Goal: Information Seeking & Learning: Learn about a topic

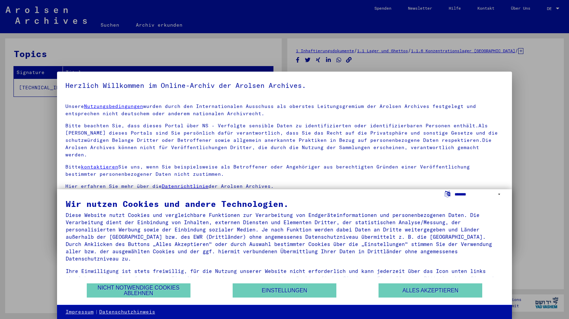
click at [500, 193] on select "**********" at bounding box center [478, 194] width 49 height 10
select select "*****"
click at [454, 189] on select "**********" at bounding box center [478, 194] width 49 height 10
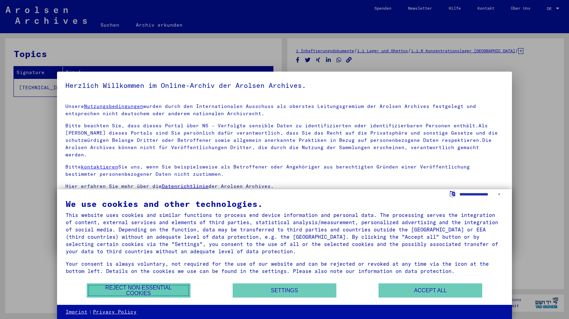
click at [150, 287] on button "Reject non-essential cookies" at bounding box center [139, 290] width 104 height 14
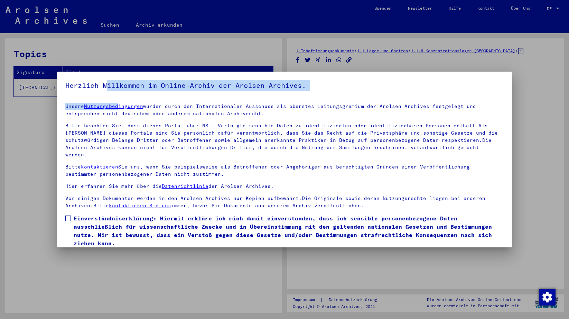
drag, startPoint x: 117, startPoint y: 93, endPoint x: 120, endPoint y: 99, distance: 6.6
click at [120, 99] on yv-its-agree-protection-component "Herzlich Willkommen im Online-Archiv der Arolsen Archives. Unsere Nutzungsbedin…" at bounding box center [284, 172] width 439 height 184
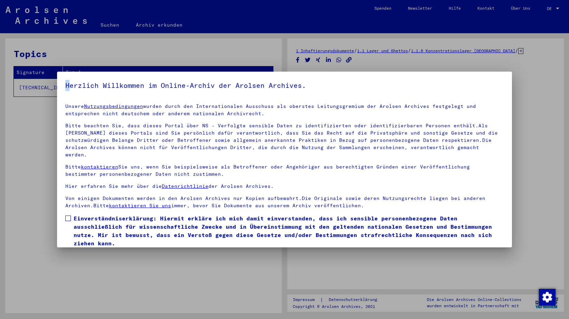
scroll to position [18, 0]
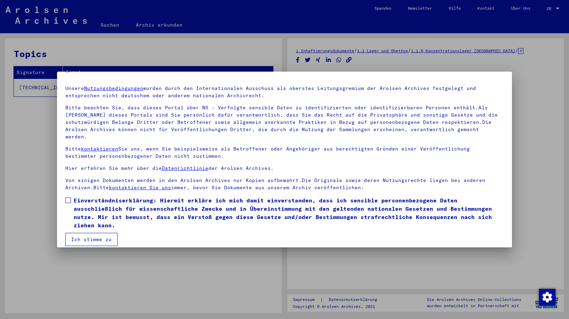
drag, startPoint x: 83, startPoint y: 88, endPoint x: 465, endPoint y: 208, distance: 400.6
click at [468, 220] on mat-dialog-container "Herzlich Willkommen im Online-Archiv der Arolsen Archives. Unsere Nutzungsbedin…" at bounding box center [284, 159] width 455 height 175
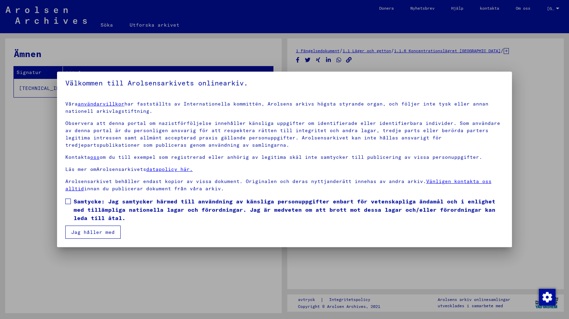
scroll to position [2, 0]
click at [65, 201] on span at bounding box center [68, 201] width 6 height 6
click at [72, 235] on font "Jag håller med" at bounding box center [93, 232] width 44 height 6
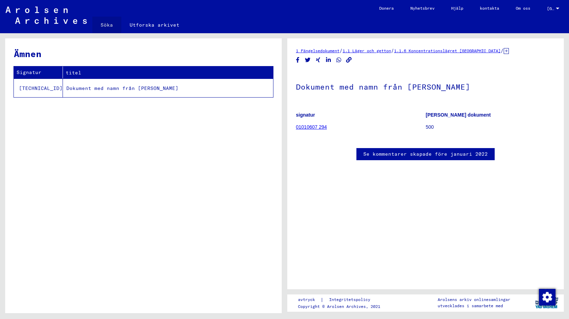
click at [102, 23] on font "Söka" at bounding box center [107, 25] width 12 height 6
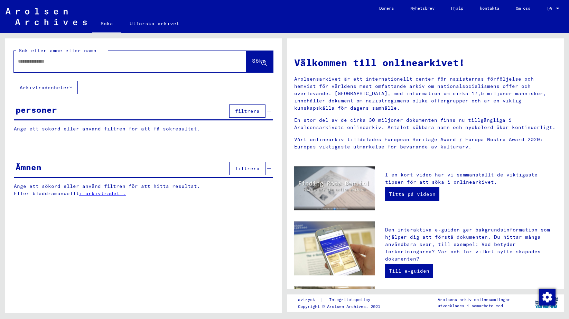
click at [74, 58] on input "text" at bounding box center [121, 61] width 207 height 7
type input "**********"
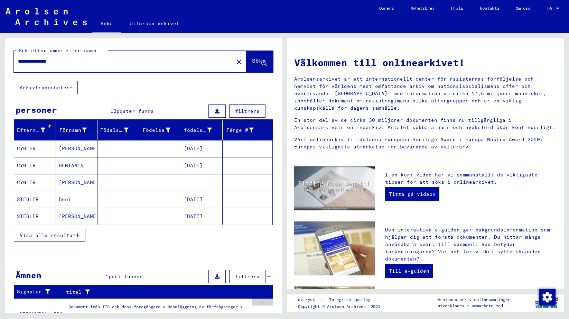
click at [53, 235] on font "Visa alla resultat" at bounding box center [48, 235] width 56 height 6
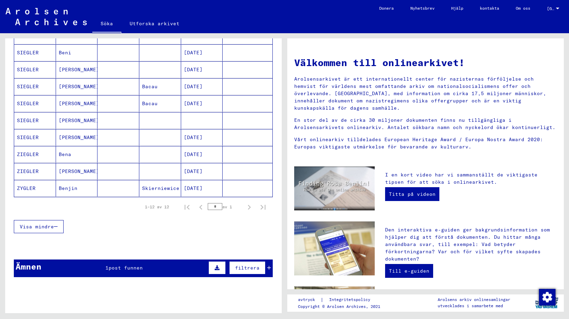
scroll to position [135, 0]
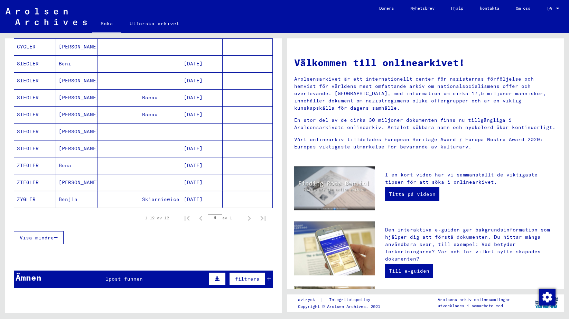
click at [121, 283] on div "Ämnen 1 post funnen filtrera" at bounding box center [143, 279] width 259 height 18
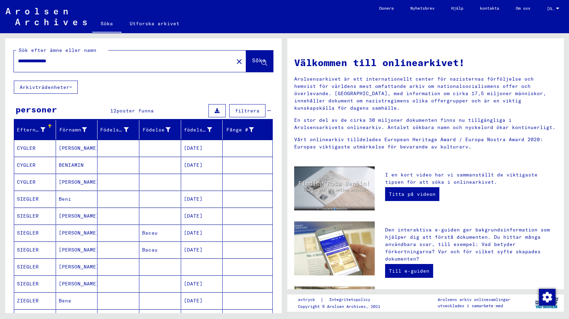
scroll to position [0, 0]
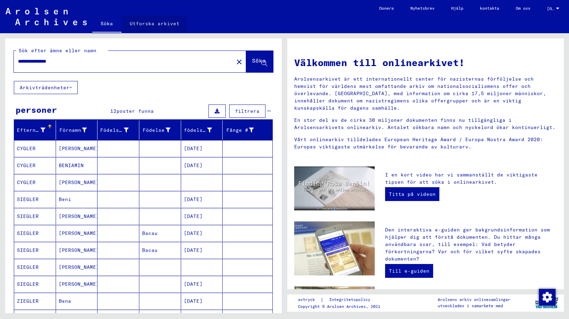
click at [148, 25] on font "Utforska arkivet" at bounding box center [155, 23] width 50 height 6
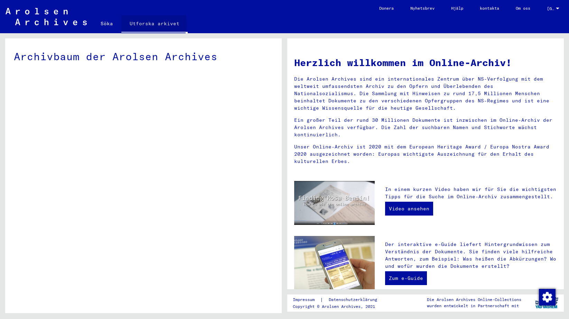
click at [148, 25] on font "Utforska arkivet" at bounding box center [155, 23] width 50 height 6
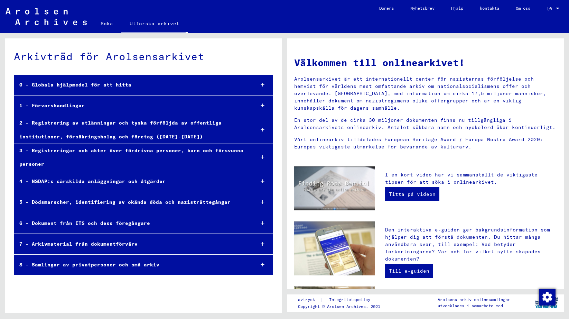
click at [193, 264] on div "8 - Samlingar av privatpersoner och små arkiv" at bounding box center [131, 264] width 235 height 13
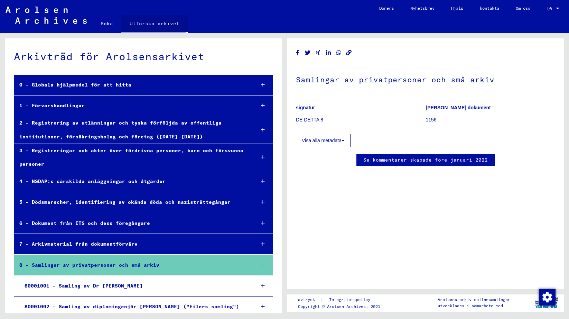
click at [172, 20] on font "Utforska arkivet" at bounding box center [155, 23] width 50 height 6
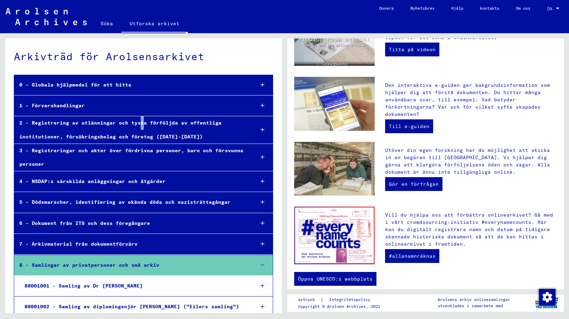
click at [138, 124] on font "2 - Registrering av utlänningar och tyska förföljda av offentliga institutioner…" at bounding box center [120, 130] width 202 height 20
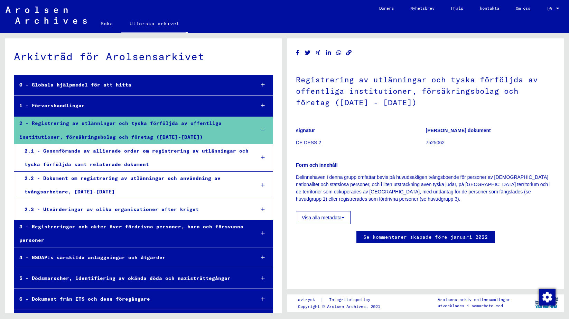
click at [124, 154] on div "2.1 - Genomförande av allierade order om registrering av utlänningar och tyska …" at bounding box center [134, 157] width 230 height 27
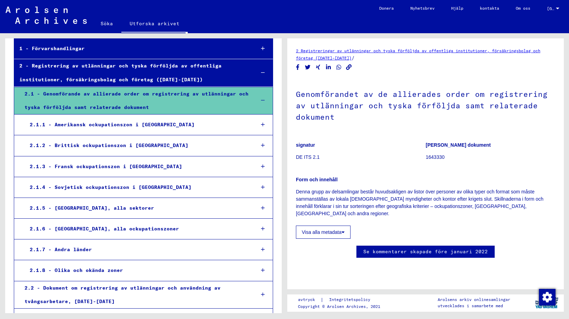
scroll to position [104, 0]
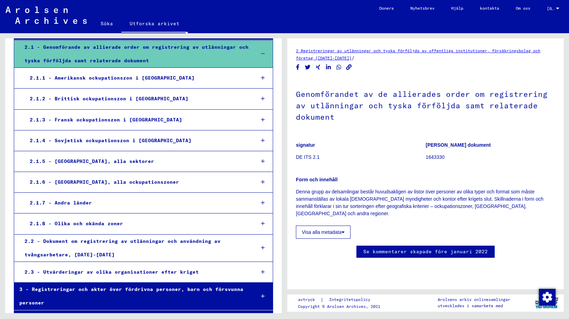
click at [53, 253] on font "2.2 - Dokument om registrering av utlänningar och användning av tvångsarbetare,…" at bounding box center [123, 248] width 196 height 20
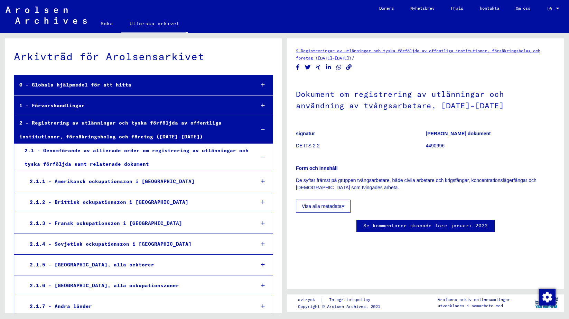
scroll to position [185, 0]
